Goal: Task Accomplishment & Management: Use online tool/utility

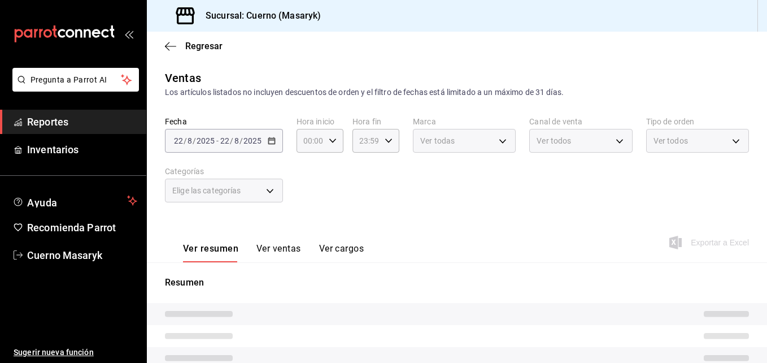
type input "04:00"
type input "05:59"
type input "c67b51a2-384c-483e-a5be-40afd3eac247,ec1a4520-4a99-4810-921e-4abf40ebc8c6,cd2d5…"
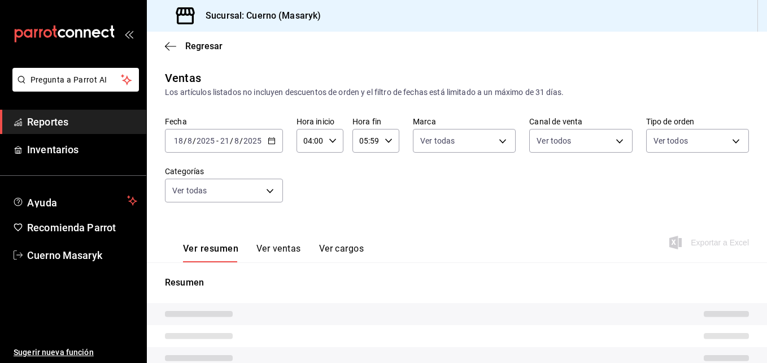
type input "4ea0d660-02b3-4785-bb88-48b5ef6e196c"
type input "PARROT,UBER_EATS,RAPPI,DIDI_FOOD,ONLINE"
type input "d8208262-291b-4595-bbfa-ed1e8660efdb,73ecdc8a-b505-4242-b24a-d5f1595b9b0a,EXTER…"
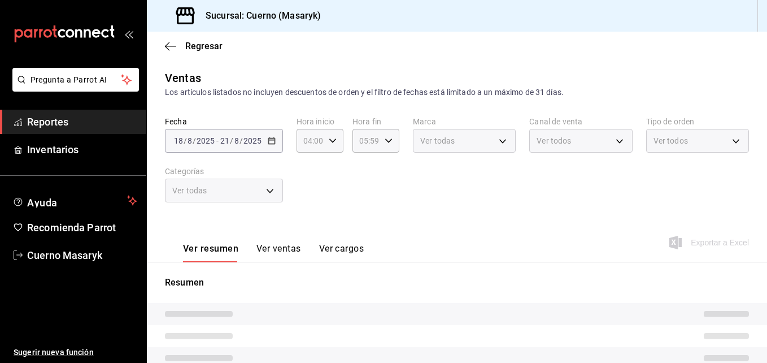
click at [255, 163] on div "Fecha [DATE] [DATE] - [DATE] [DATE] Hora inicio 04:00 Hora inicio Hora fin 05:5…" at bounding box center [457, 165] width 584 height 99
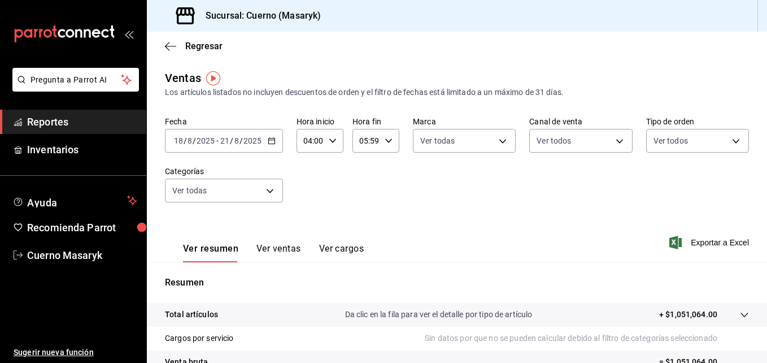
click at [272, 143] on icon "button" at bounding box center [272, 141] width 8 height 8
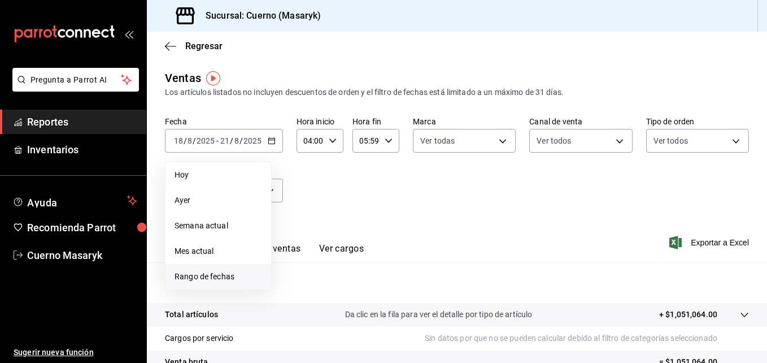
click at [217, 276] on span "Rango de fechas" at bounding box center [219, 277] width 88 height 12
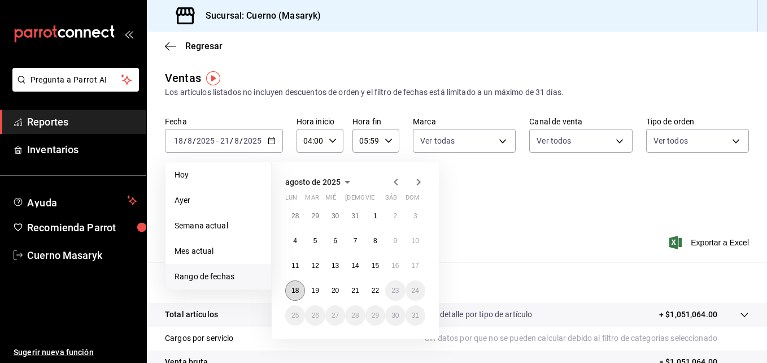
click at [299, 291] on button "18" at bounding box center [295, 290] width 20 height 20
click at [372, 287] on abbr "22" at bounding box center [375, 290] width 7 height 8
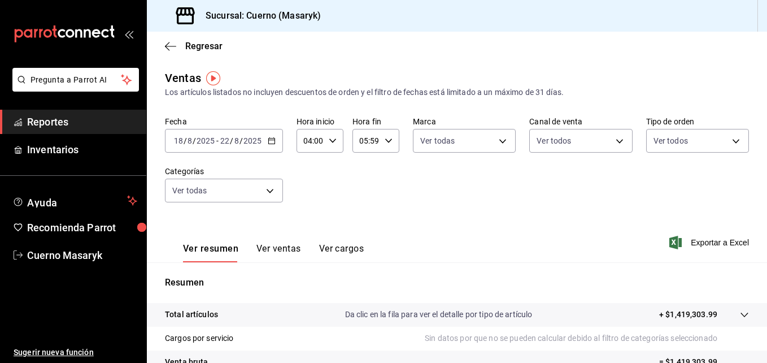
click at [278, 139] on div "[DATE] [DATE] - [DATE] [DATE]" at bounding box center [224, 141] width 118 height 24
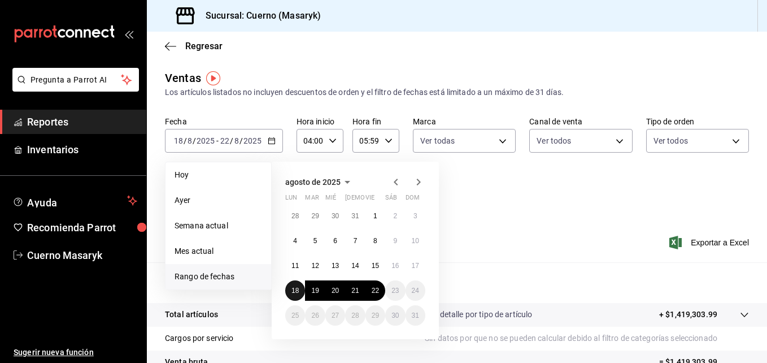
click at [297, 286] on abbr "18" at bounding box center [294, 290] width 7 height 8
click at [383, 291] on button "22" at bounding box center [375, 290] width 20 height 20
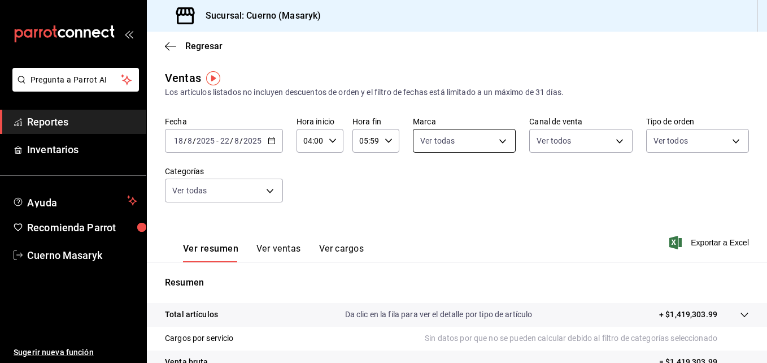
click at [501, 143] on body "Pregunta a Parrot AI Reportes Inventarios Ayuda Recomienda Parrot Cuerno Masary…" at bounding box center [383, 181] width 767 height 363
click at [547, 142] on div at bounding box center [383, 181] width 767 height 363
click at [547, 142] on body "Pregunta a Parrot AI Reportes Inventarios Ayuda Recomienda Parrot Cuerno Masary…" at bounding box center [383, 181] width 767 height 363
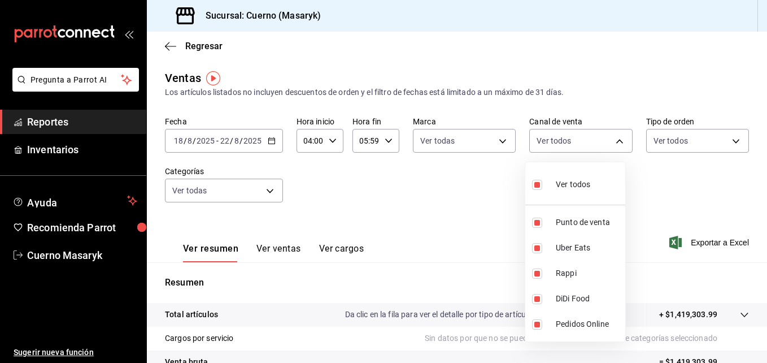
click at [666, 141] on div at bounding box center [383, 181] width 767 height 363
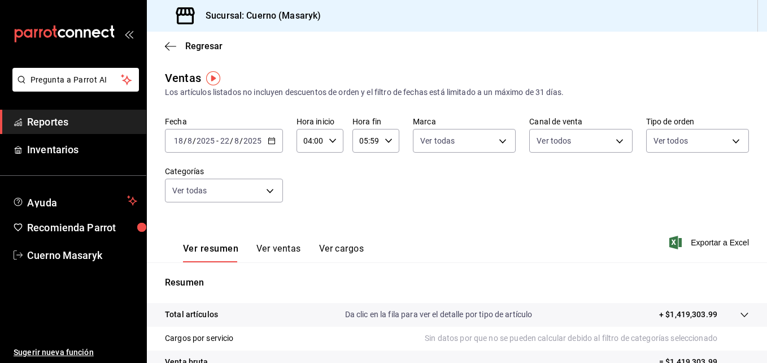
click at [666, 141] on body "Pregunta a Parrot AI Reportes Inventarios Ayuda Recomienda Parrot Cuerno Masary…" at bounding box center [383, 181] width 767 height 363
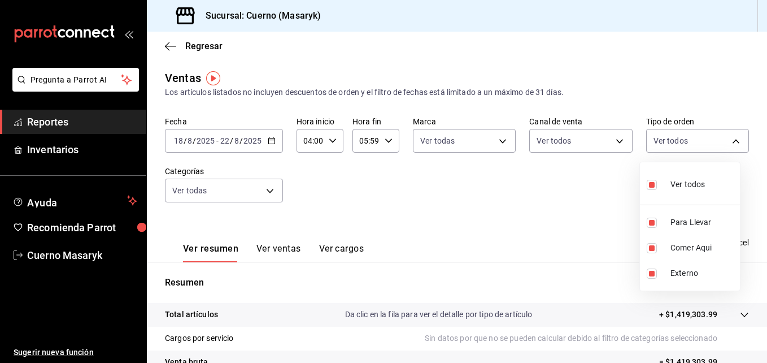
click at [270, 193] on div at bounding box center [383, 181] width 767 height 363
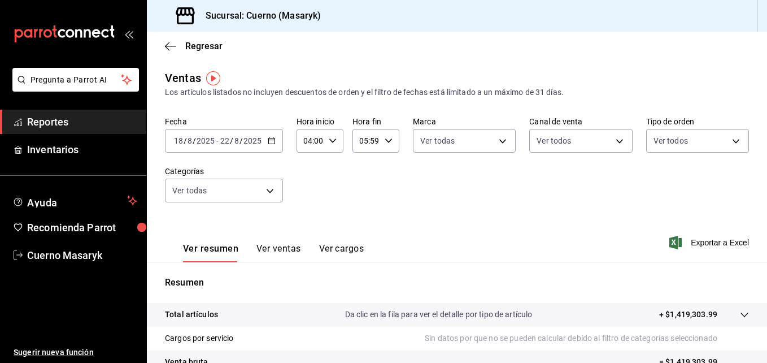
click at [270, 193] on body "Pregunta a Parrot AI Reportes Inventarios Ayuda Recomienda Parrot Cuerno Masary…" at bounding box center [383, 181] width 767 height 363
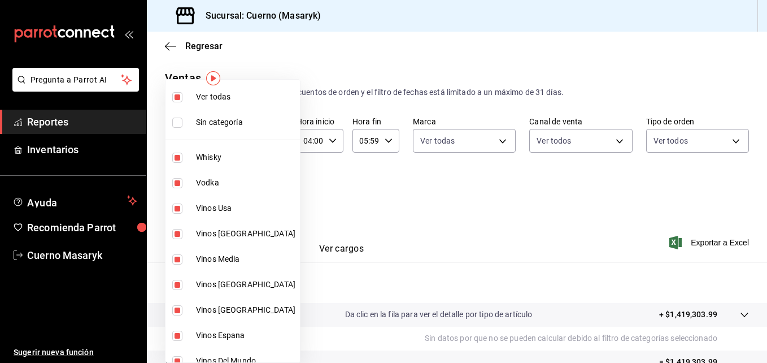
click at [531, 192] on div at bounding box center [383, 181] width 767 height 363
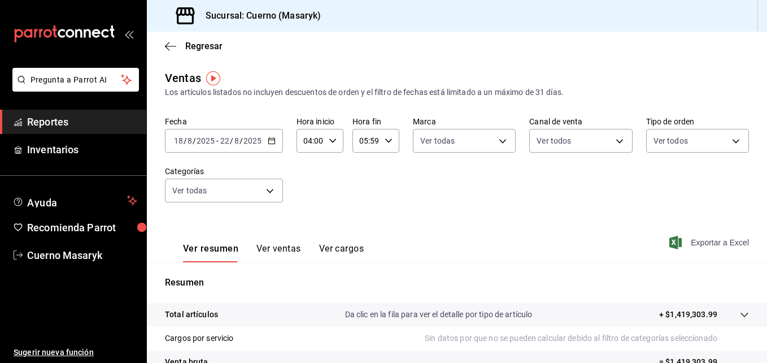
click at [713, 245] on span "Exportar a Excel" at bounding box center [710, 243] width 77 height 14
